Goal: Transaction & Acquisition: Book appointment/travel/reservation

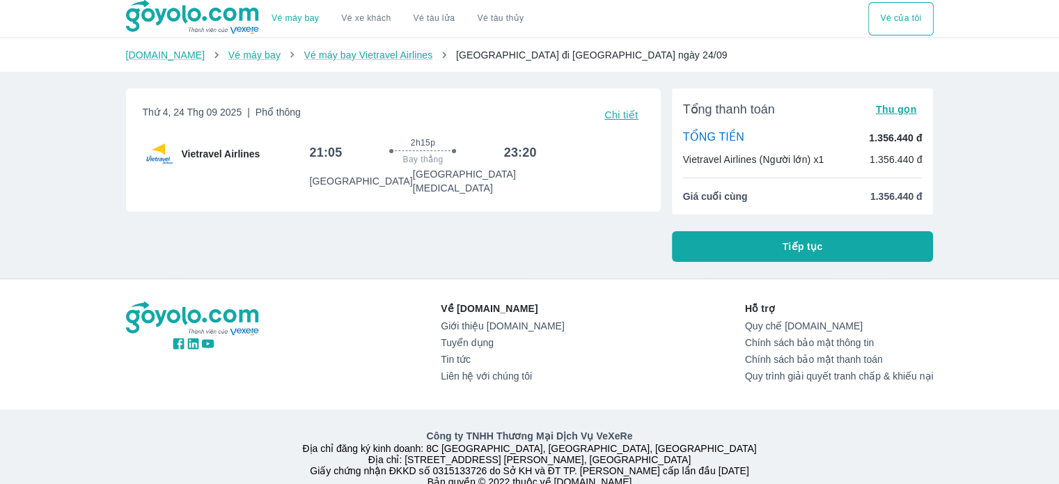
click at [777, 244] on button "Tiếp tục" at bounding box center [803, 246] width 262 height 31
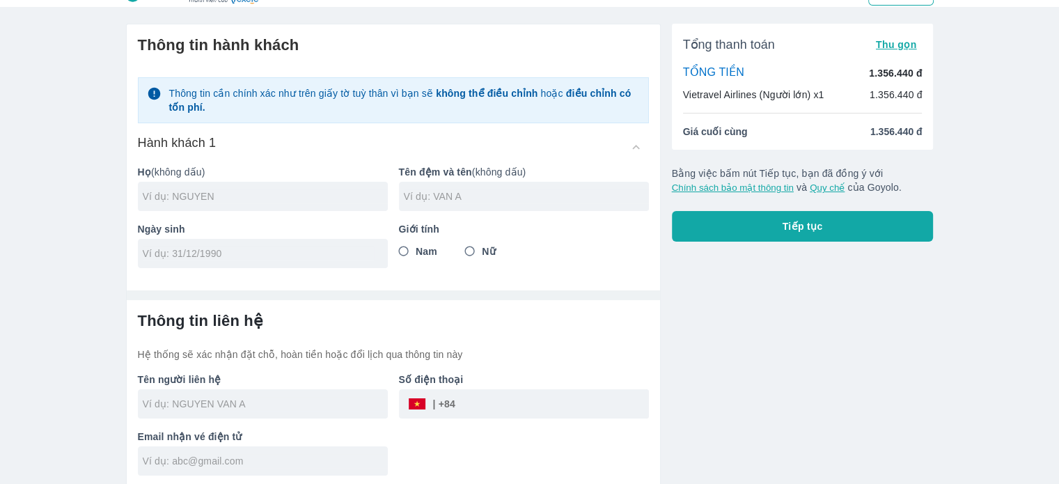
scroll to position [33, 0]
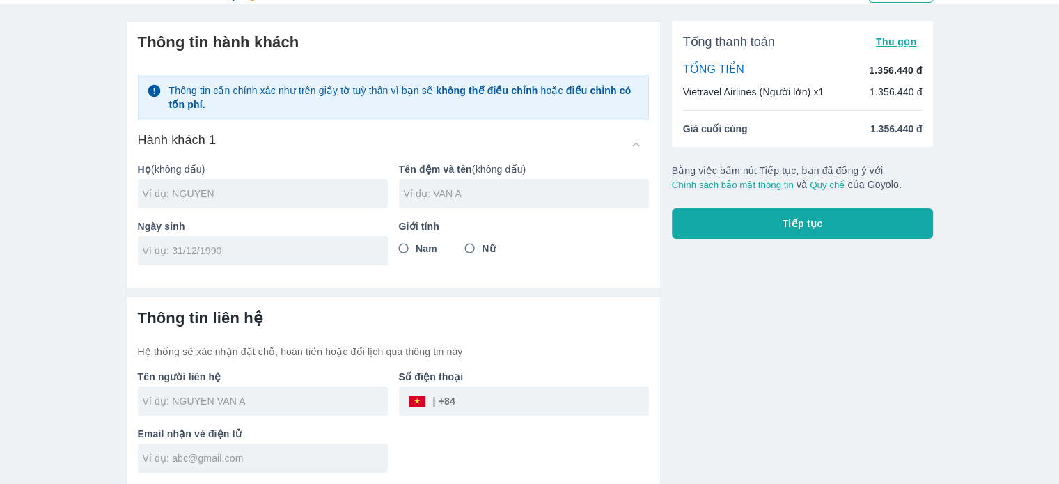
click at [820, 226] on span "Tiếp tục" at bounding box center [803, 224] width 40 height 14
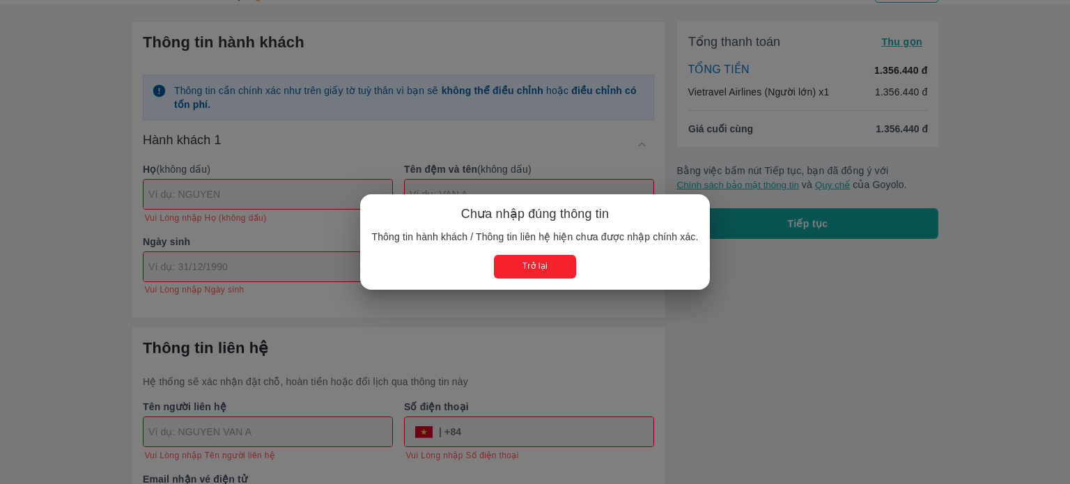
click at [543, 264] on button "Trở lại" at bounding box center [534, 266] width 81 height 23
